Goal: Information Seeking & Learning: Learn about a topic

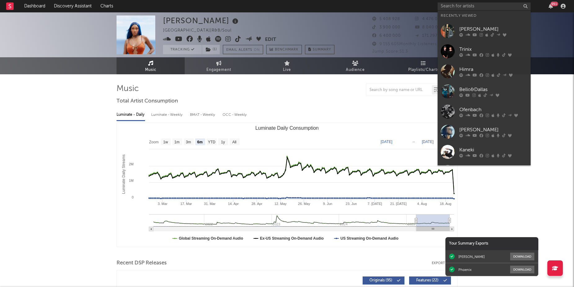
select select "6m"
click at [473, 32] on div "[PERSON_NAME]" at bounding box center [493, 28] width 68 height 7
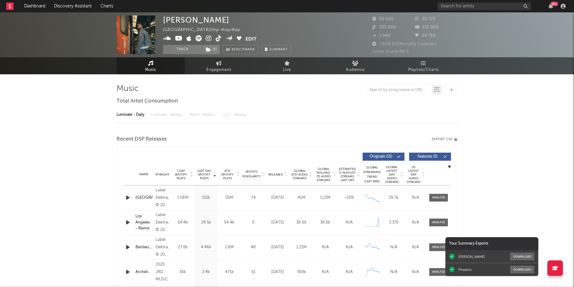
select select "6m"
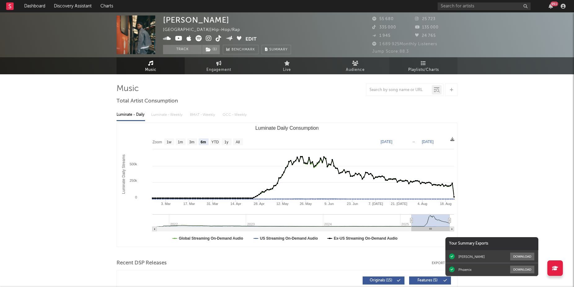
click at [427, 64] on link "Playlists/Charts" at bounding box center [423, 65] width 68 height 17
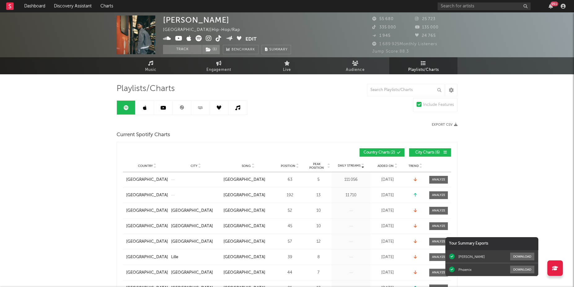
click at [183, 106] on icon at bounding box center [181, 107] width 5 height 5
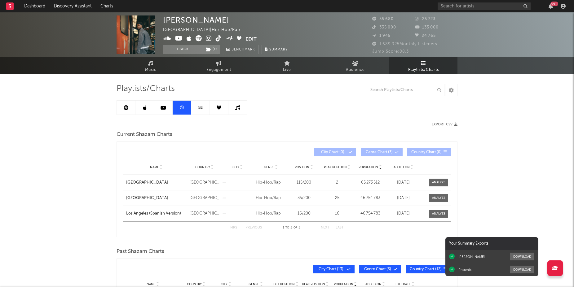
click at [400, 169] on div "Added On" at bounding box center [403, 167] width 30 height 5
